Goal: Information Seeking & Learning: Learn about a topic

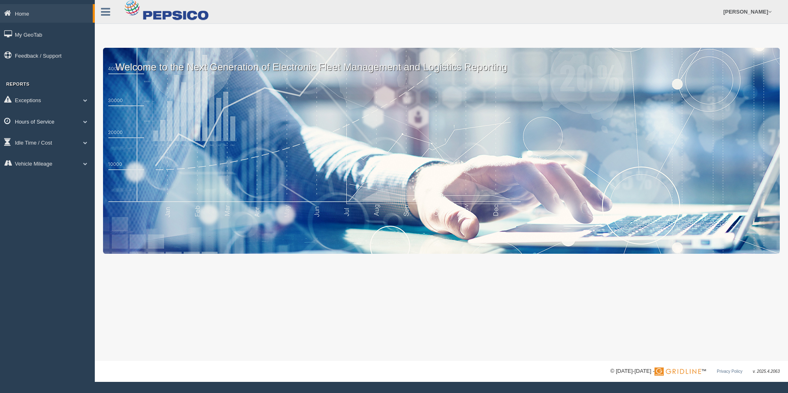
click at [49, 120] on link "Hours of Service" at bounding box center [47, 121] width 95 height 19
click at [52, 200] on link "Idle Time / Cost" at bounding box center [47, 201] width 95 height 19
click at [54, 239] on link "Vehicle Mileage" at bounding box center [47, 237] width 95 height 19
click at [52, 143] on link "Idle Time / Cost" at bounding box center [47, 142] width 95 height 19
click at [65, 119] on link "Hours of Service" at bounding box center [47, 121] width 95 height 19
